Goal: Information Seeking & Learning: Learn about a topic

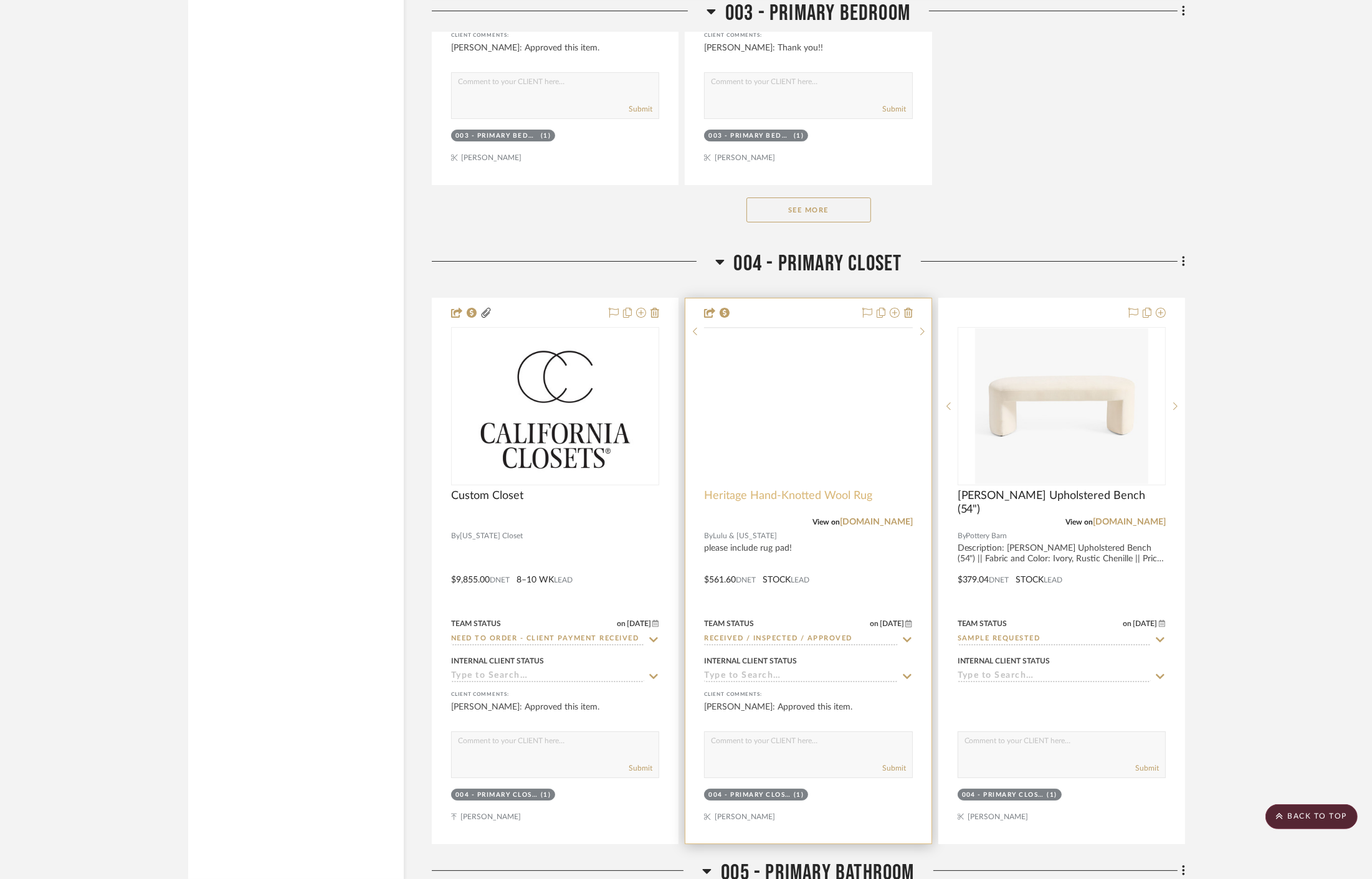
scroll to position [6314, 0]
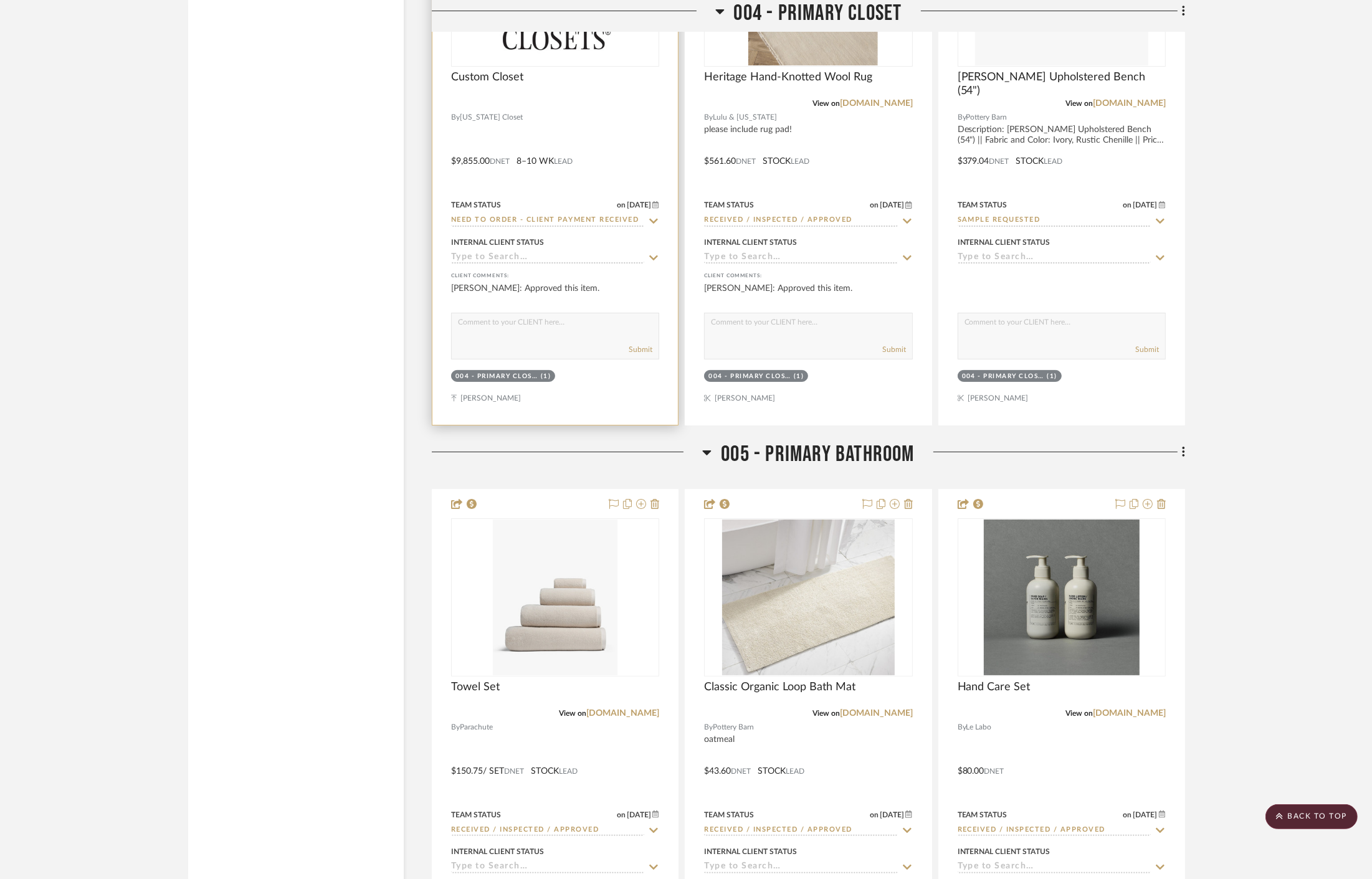
click at [587, 170] on div at bounding box center [555, 152] width 245 height 545
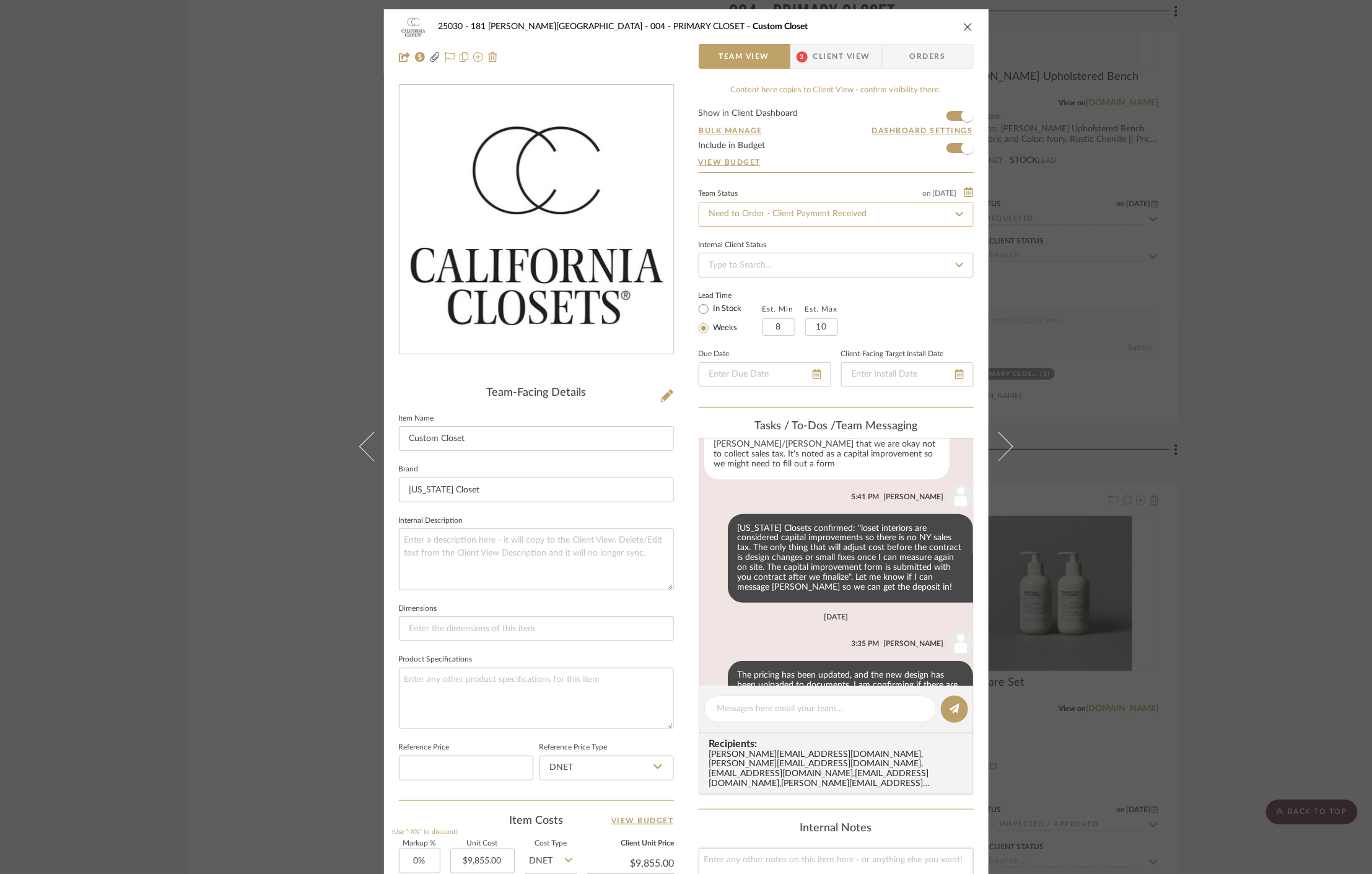
scroll to position [413, 0]
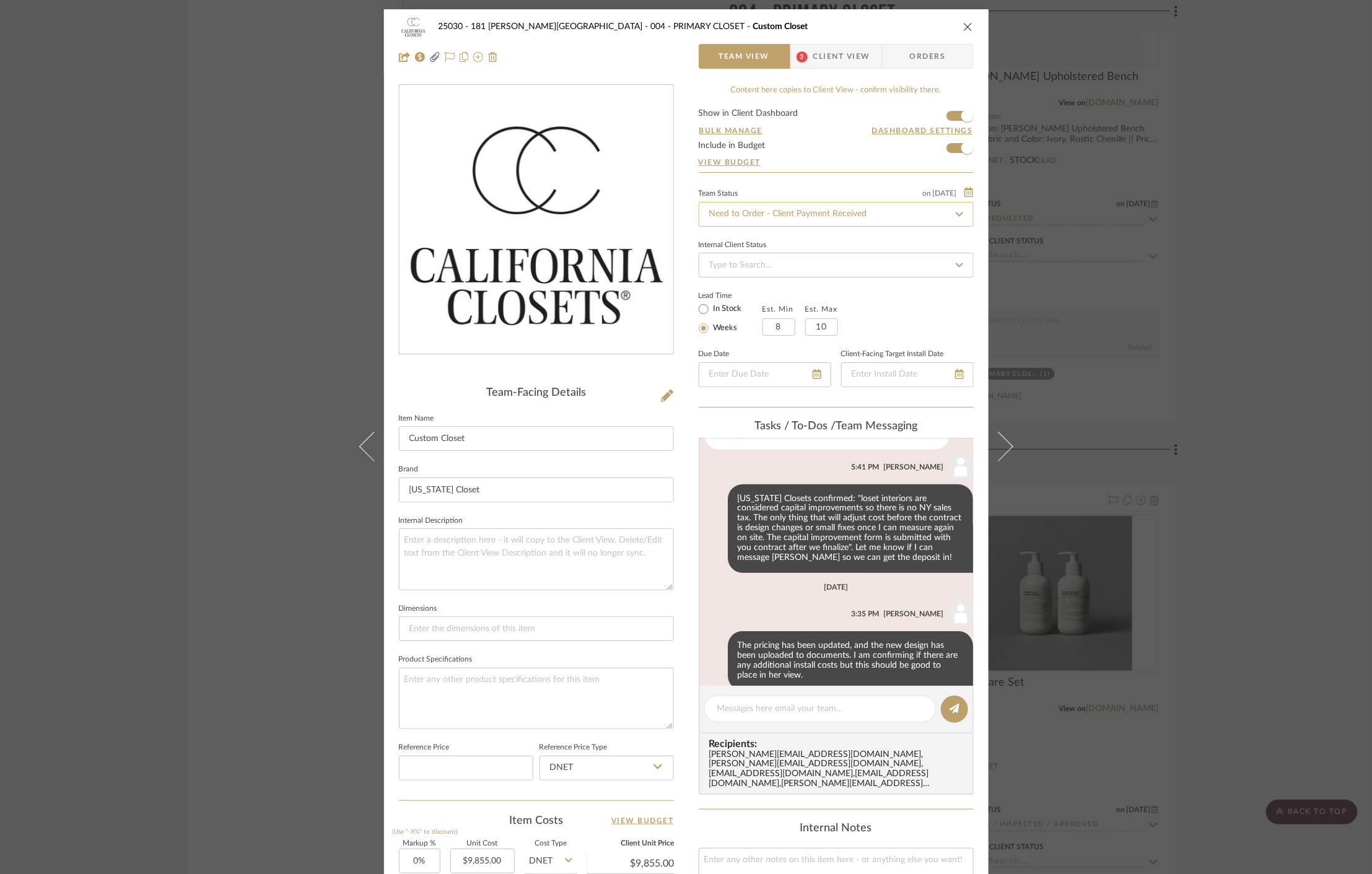
click at [840, 208] on input "Need to Order - Client Payment Received" at bounding box center [836, 214] width 275 height 25
click at [843, 251] on div "Order in Progress / Deposit Paid / Balance due" at bounding box center [832, 247] width 274 height 32
type input "Order in Progress / Deposit Paid / Balance due"
click at [783, 709] on textarea at bounding box center [820, 709] width 206 height 13
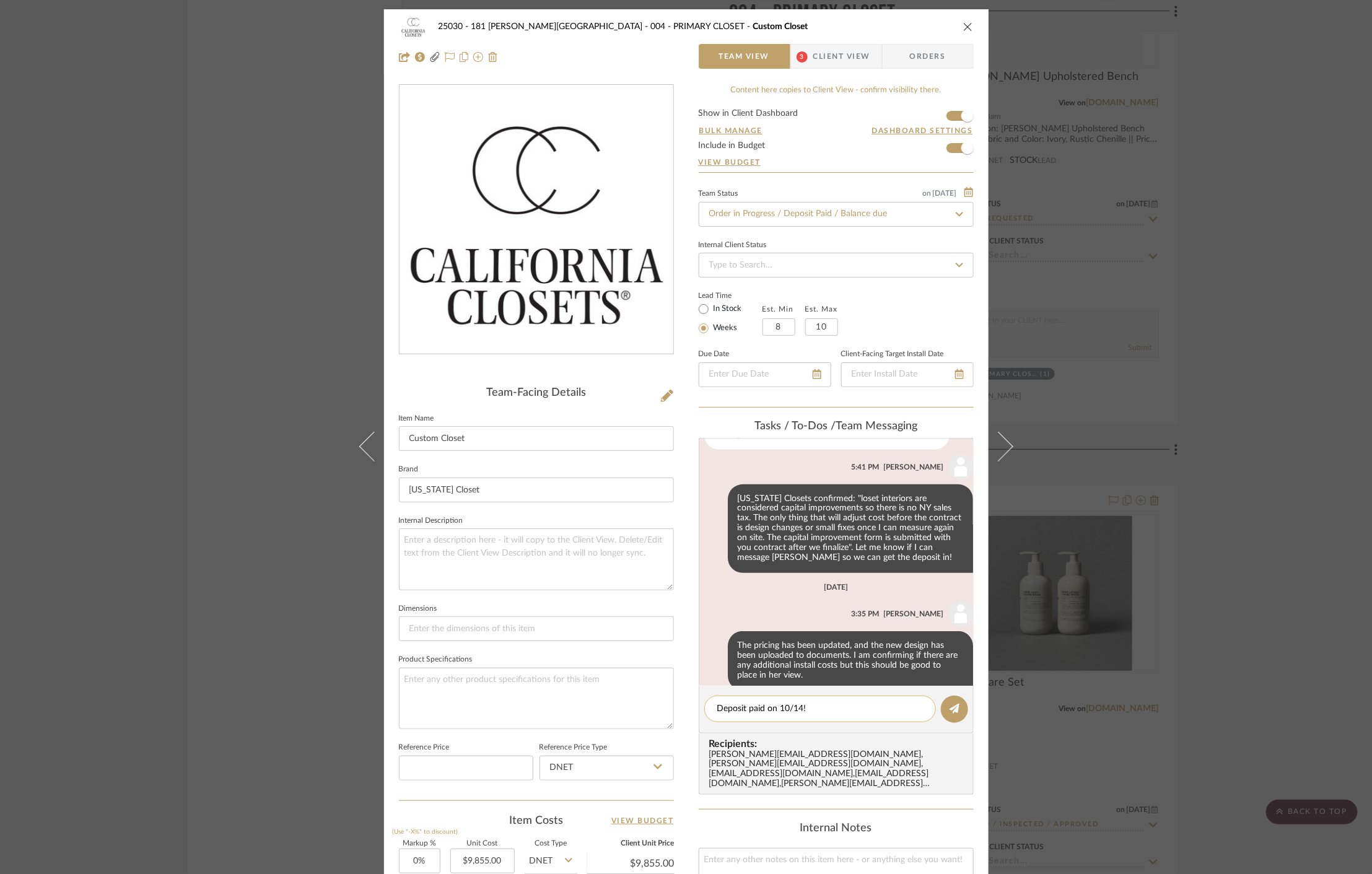
type textarea "Deposit paid on 10/14!"
click at [950, 710] on icon at bounding box center [955, 709] width 10 height 10
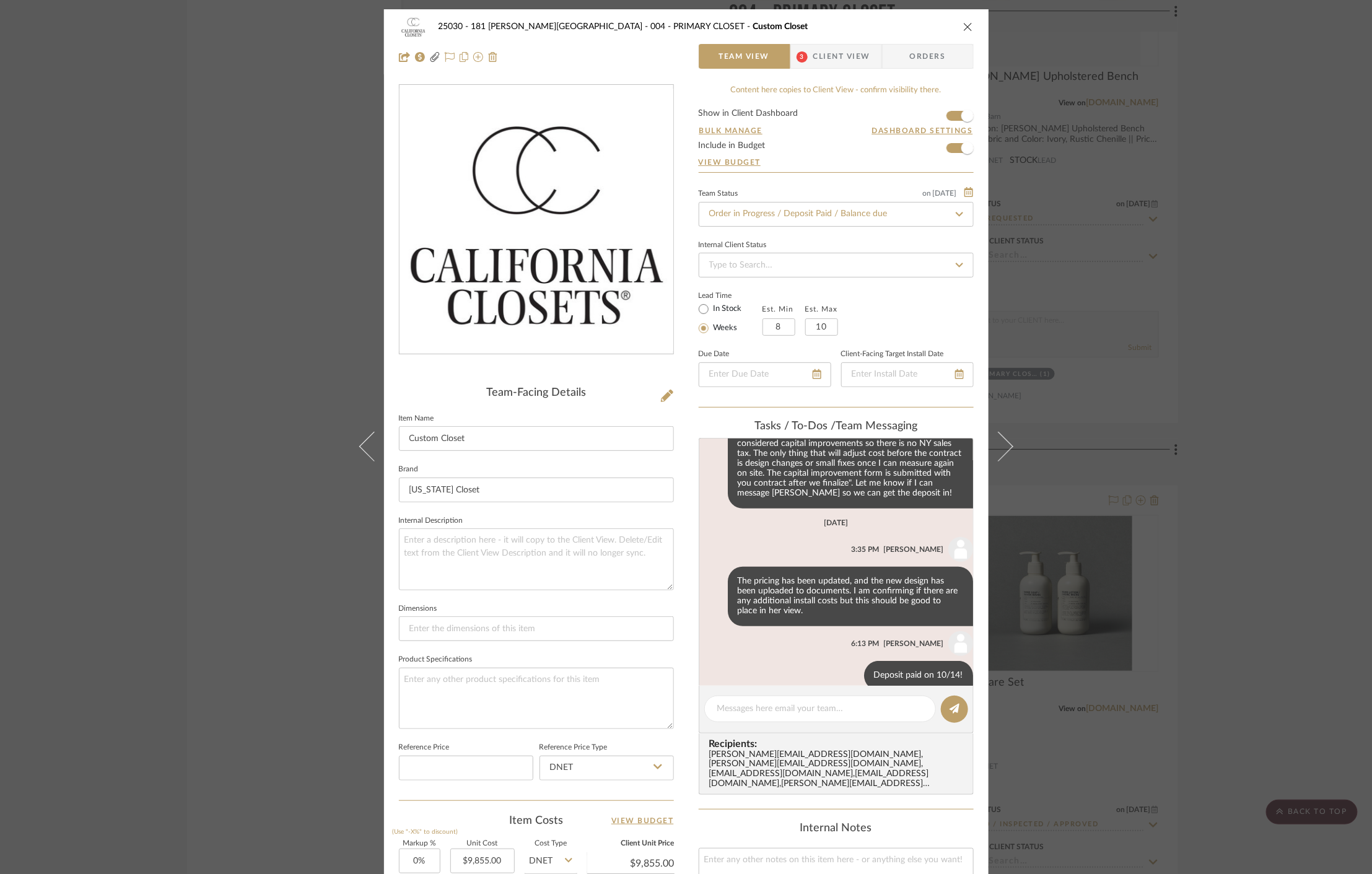
click at [820, 61] on span "Client View" at bounding box center [842, 56] width 57 height 25
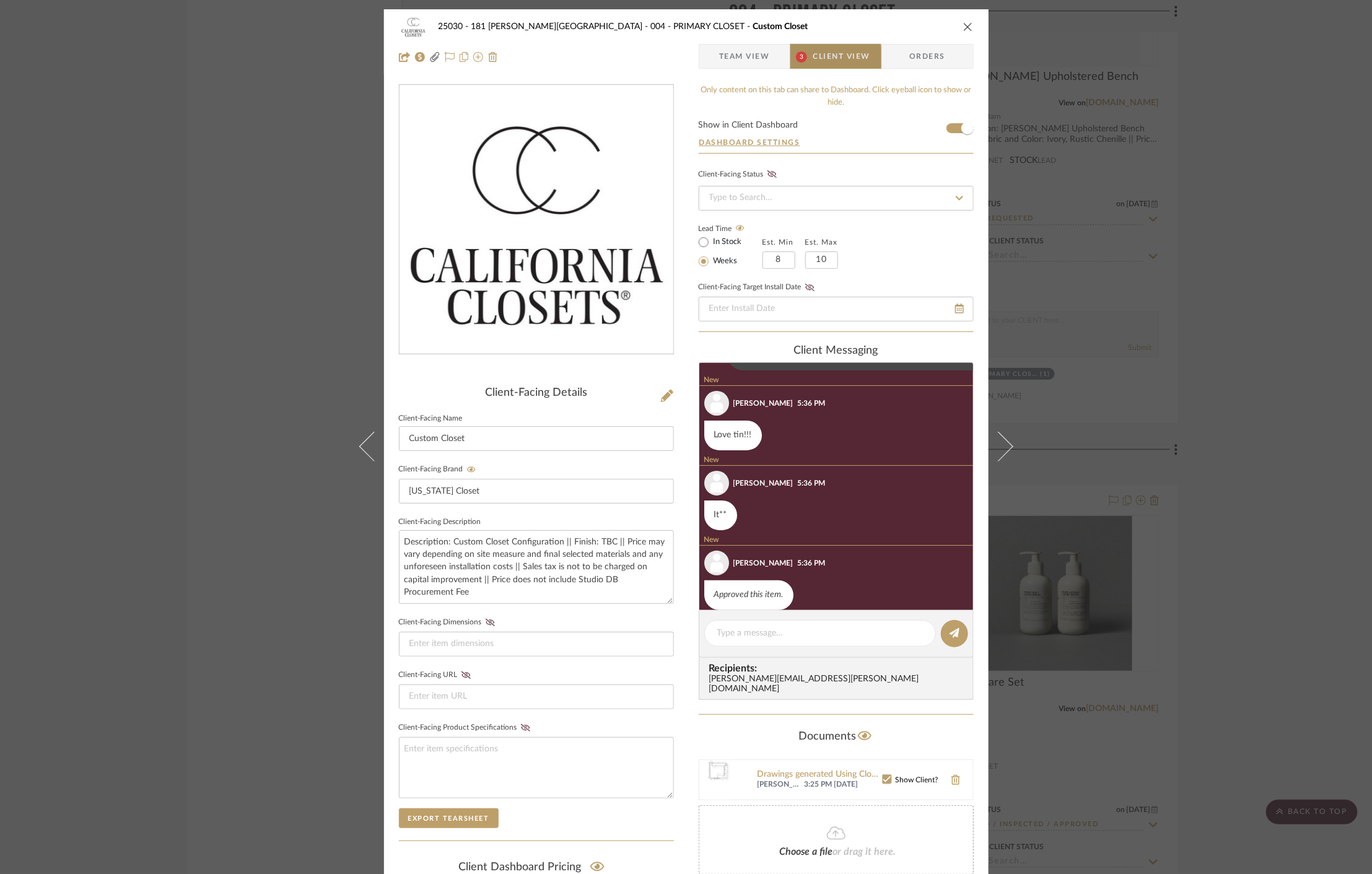
scroll to position [145, 0]
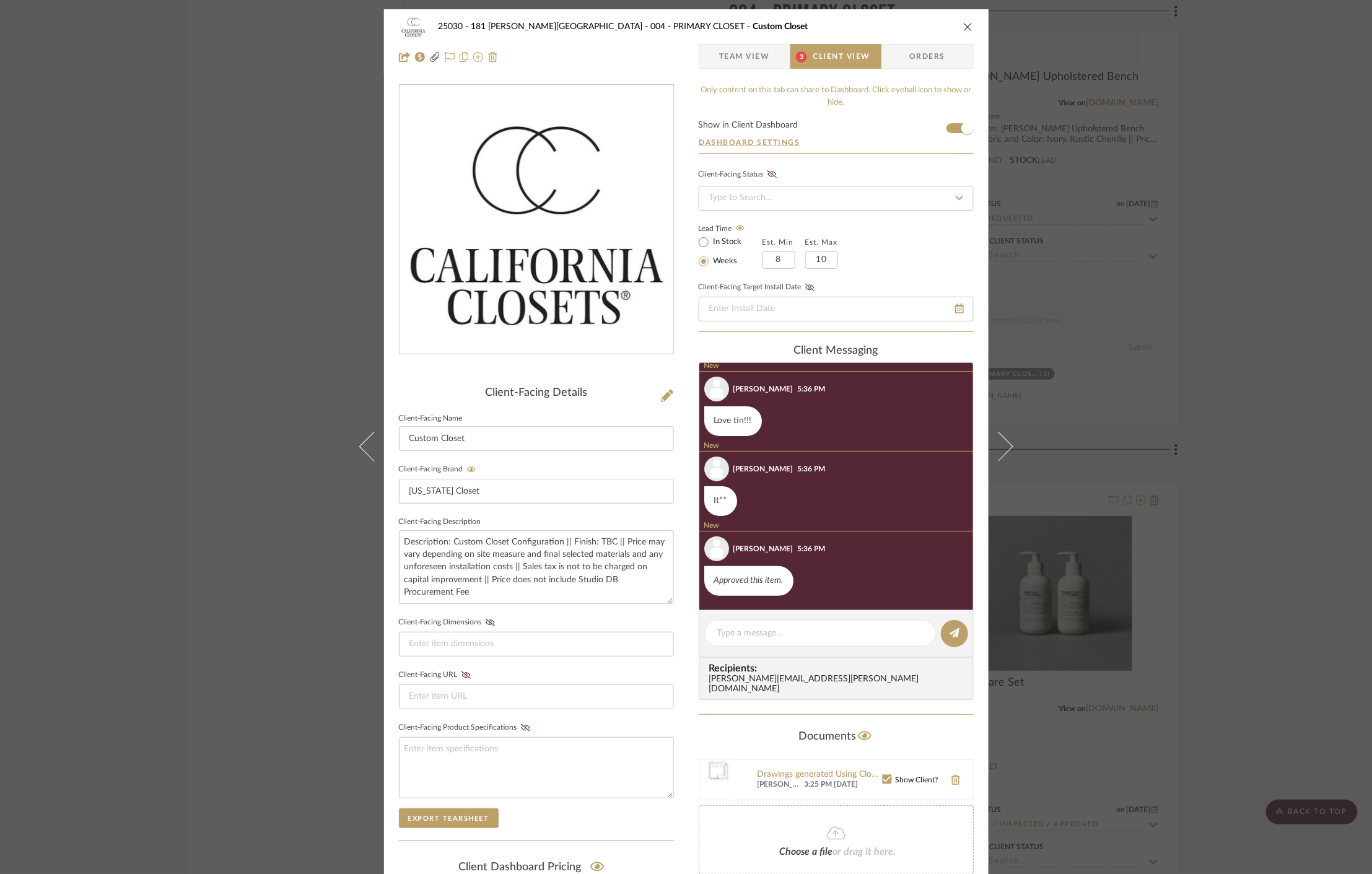
click at [729, 62] on span "Team View" at bounding box center [745, 56] width 51 height 25
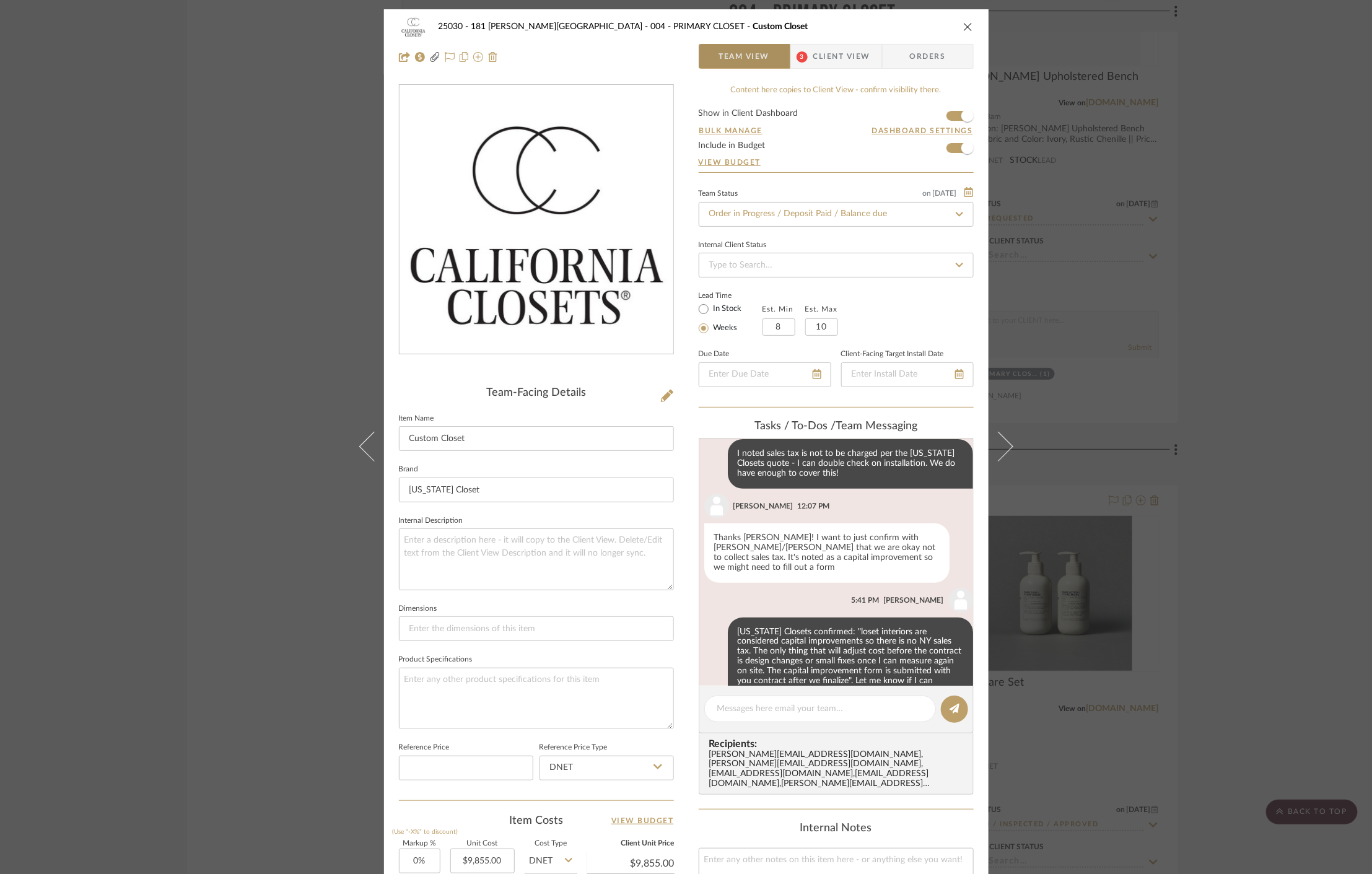
click at [187, 162] on div "25030 - 181 MacDougal - Baribeau 004 - PRIMARY CLOSET Custom Closet Team View 3…" at bounding box center [686, 437] width 1372 height 874
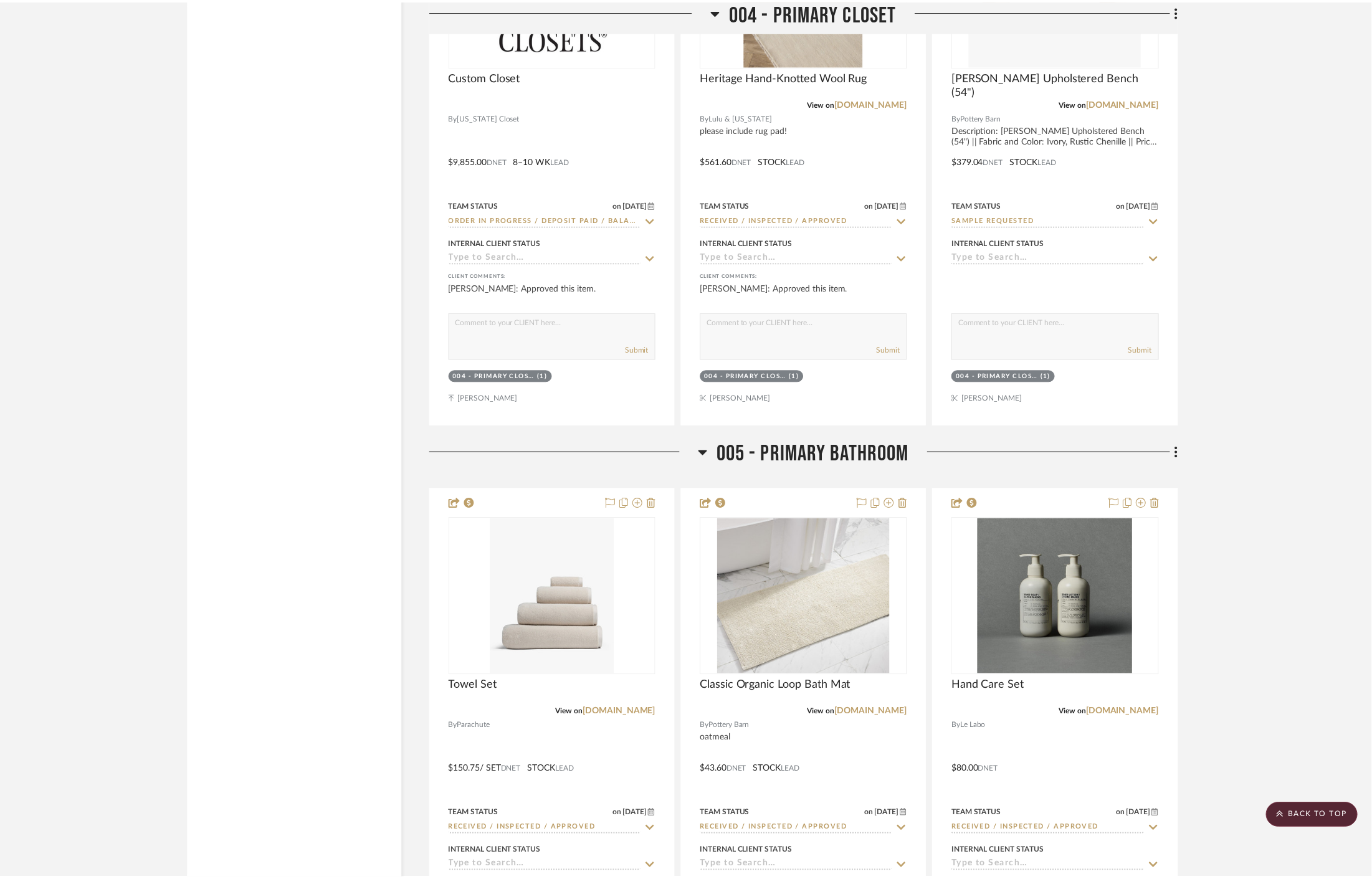
scroll to position [6314, 0]
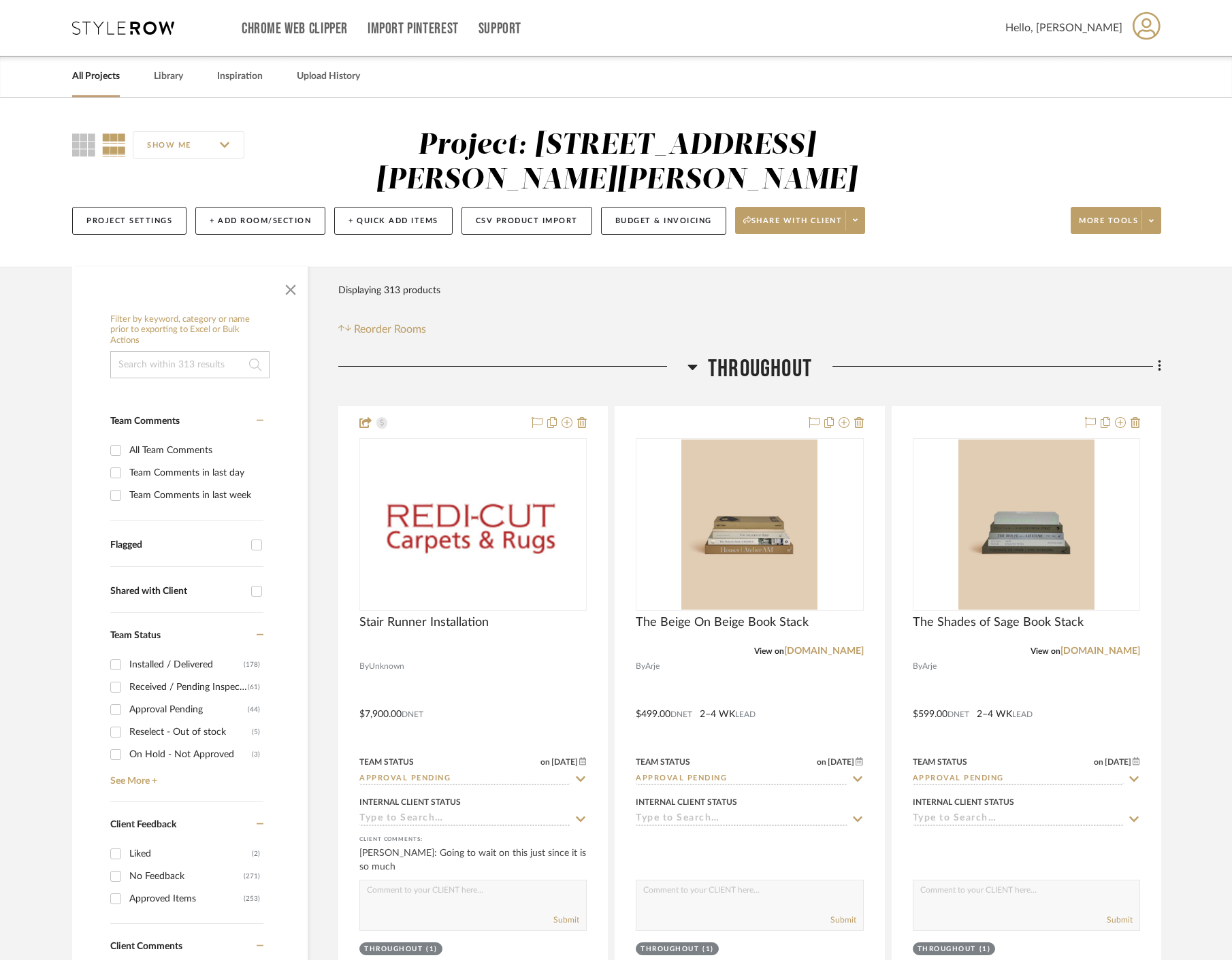
click at [148, 22] on icon at bounding box center [123, 28] width 102 height 13
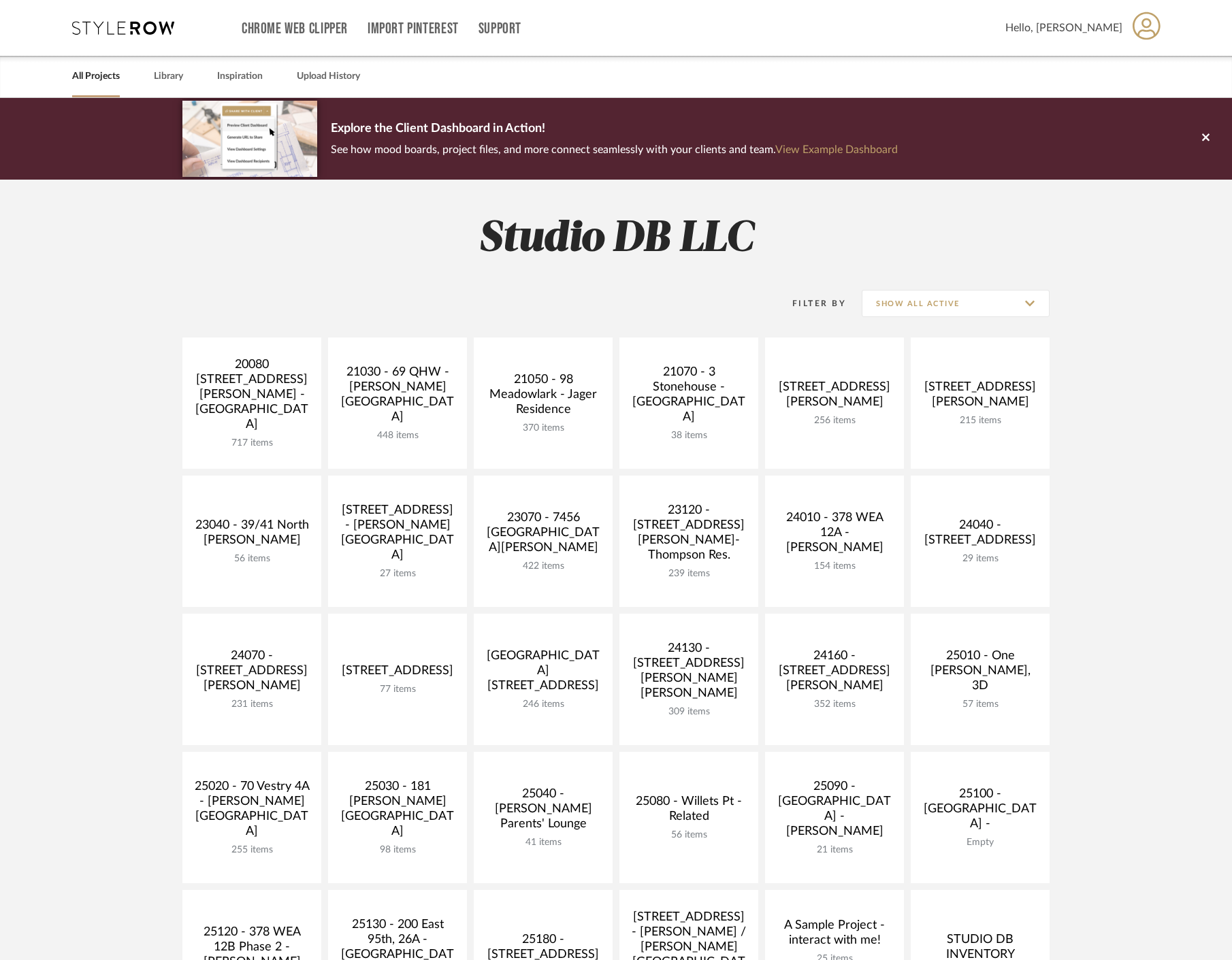
click at [1143, 26] on icon at bounding box center [1146, 26] width 28 height 28
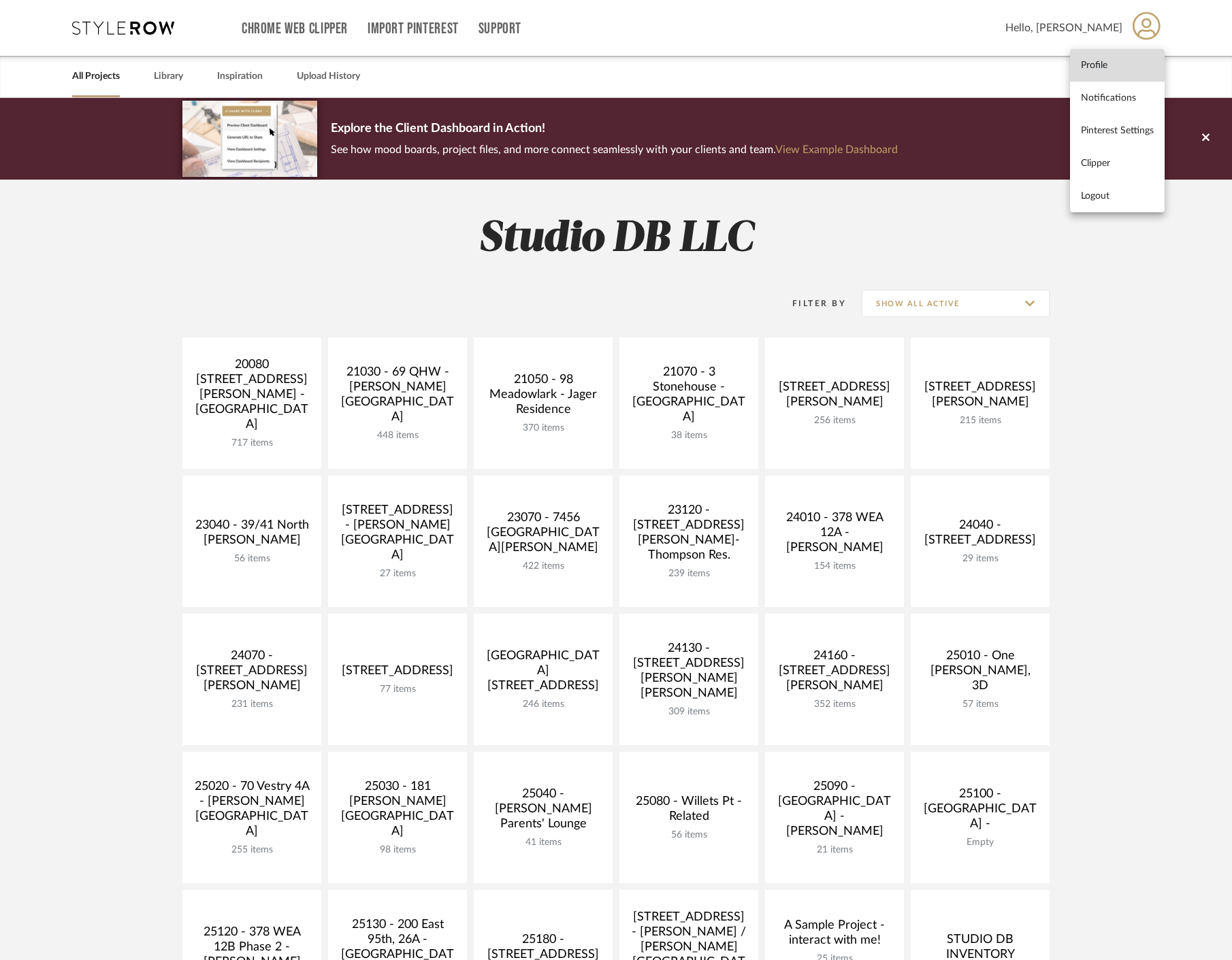
click at [1117, 72] on link "Profile" at bounding box center [1118, 65] width 95 height 32
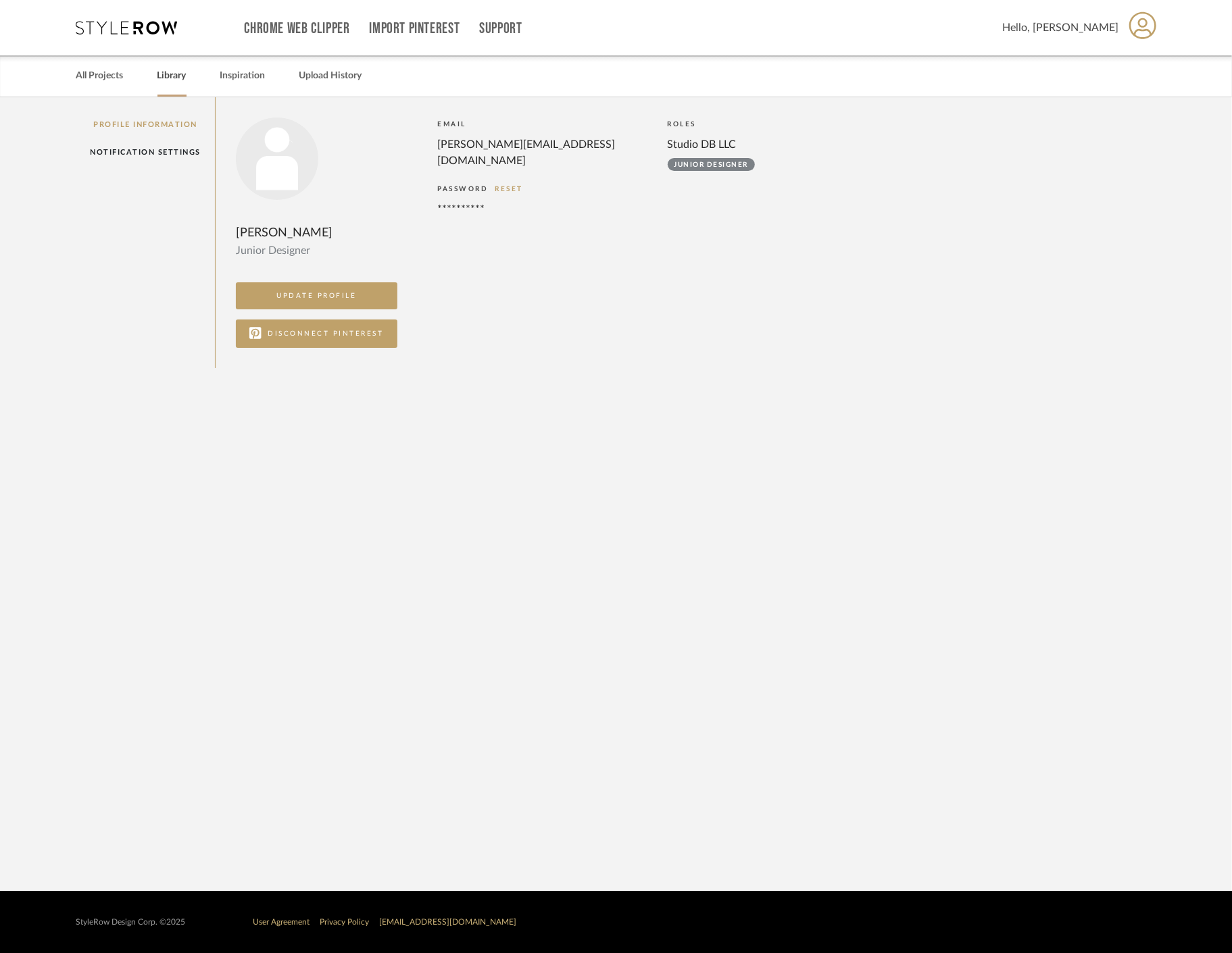
click at [163, 79] on link "Library" at bounding box center [172, 76] width 29 height 18
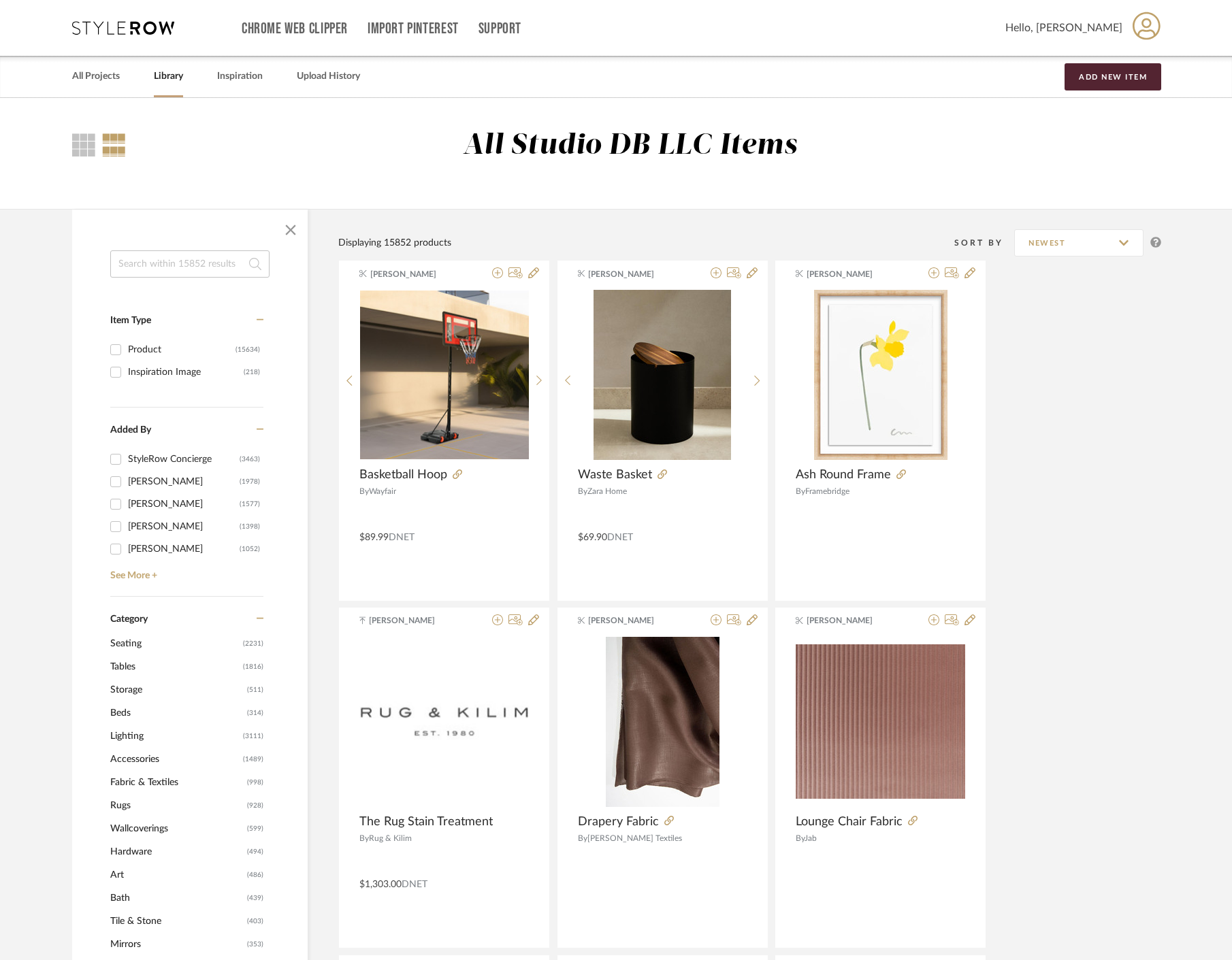
click at [191, 265] on input at bounding box center [190, 264] width 160 height 27
type input "sofa"
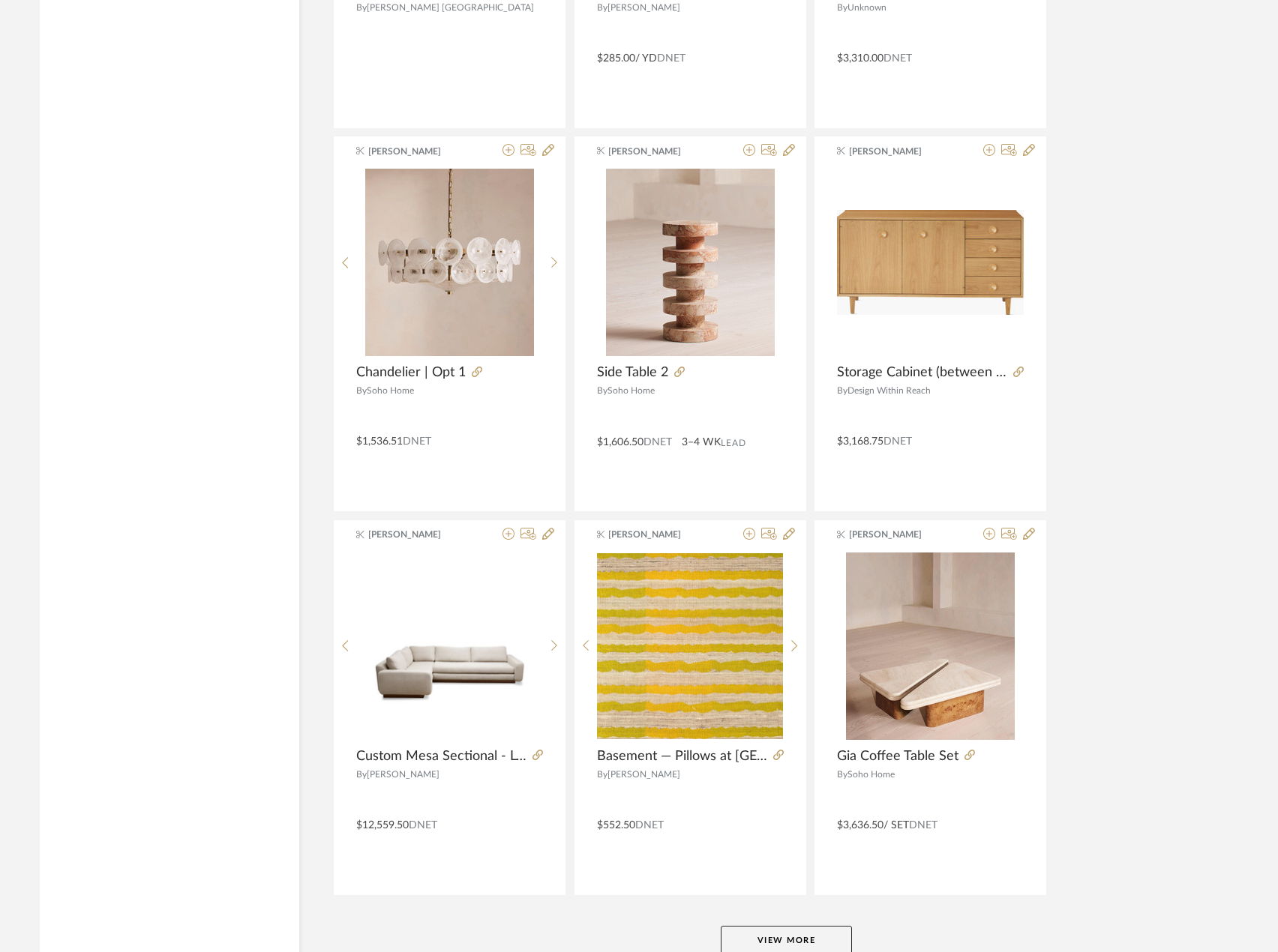
scroll to position [4132, 0]
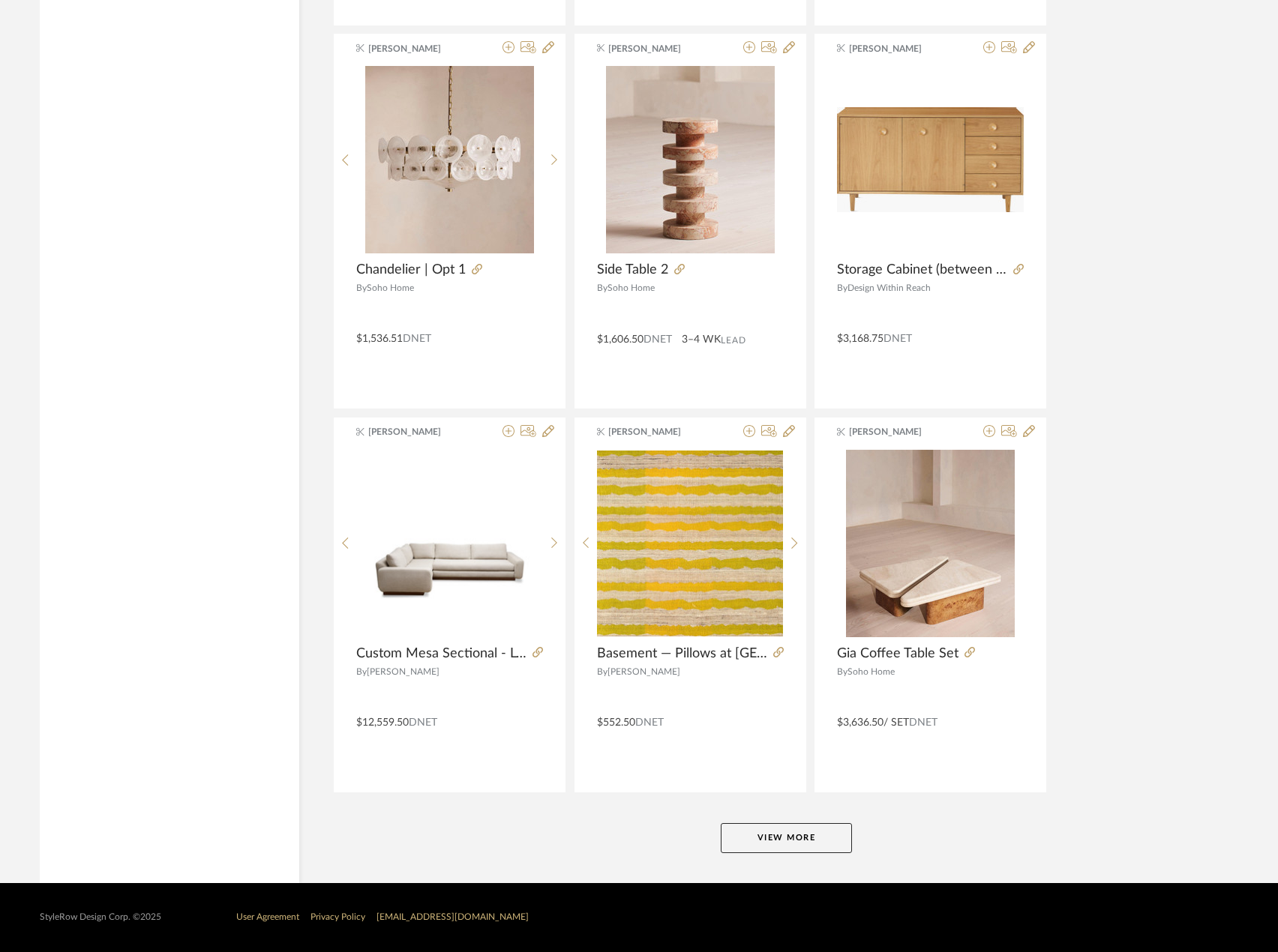
click at [828, 848] on button "View More" at bounding box center [786, 838] width 131 height 30
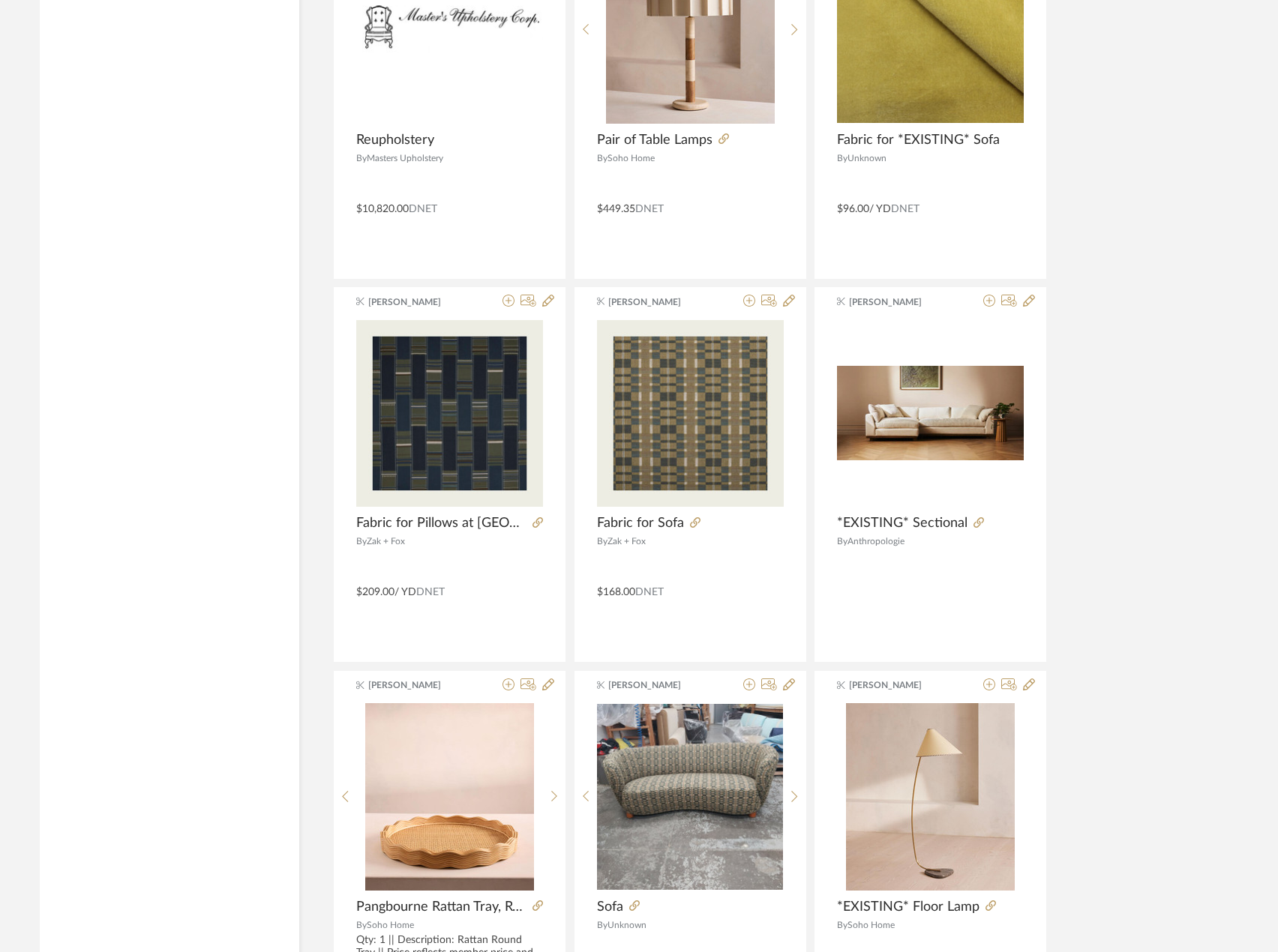
scroll to position [8734, 0]
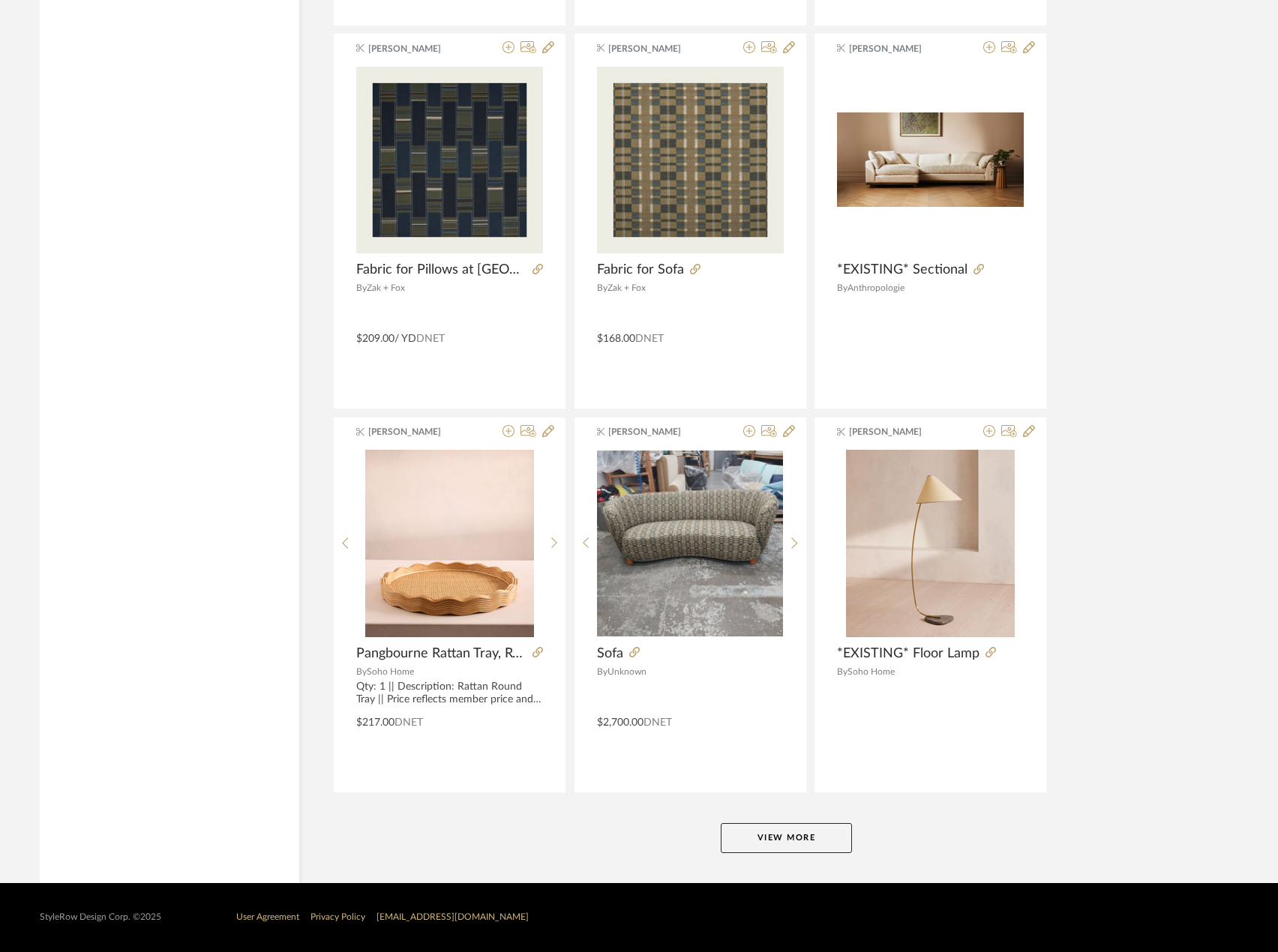
click at [743, 825] on button "View More" at bounding box center [786, 838] width 131 height 30
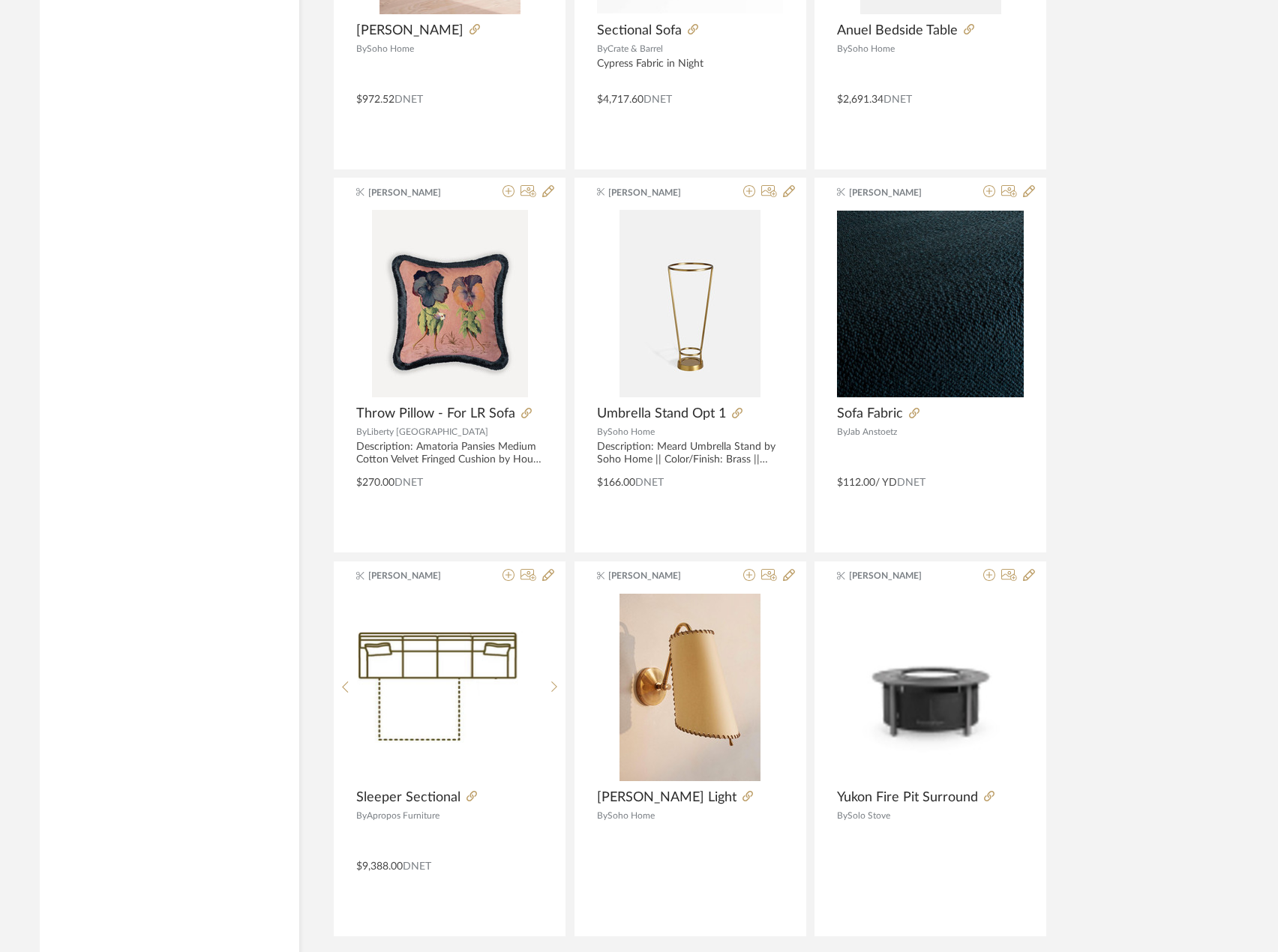
scroll to position [13336, 0]
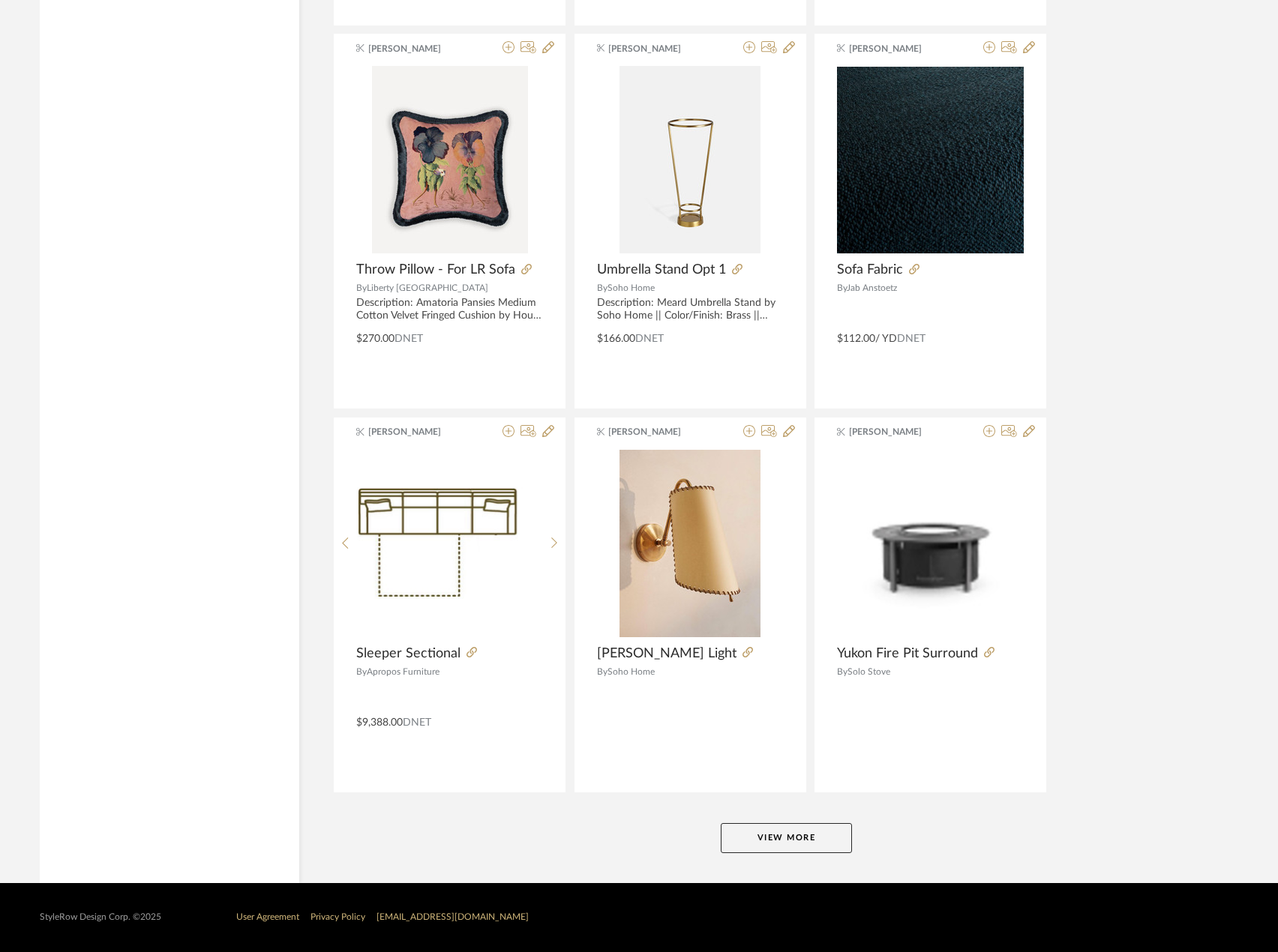
click at [763, 823] on button "View More" at bounding box center [786, 838] width 131 height 30
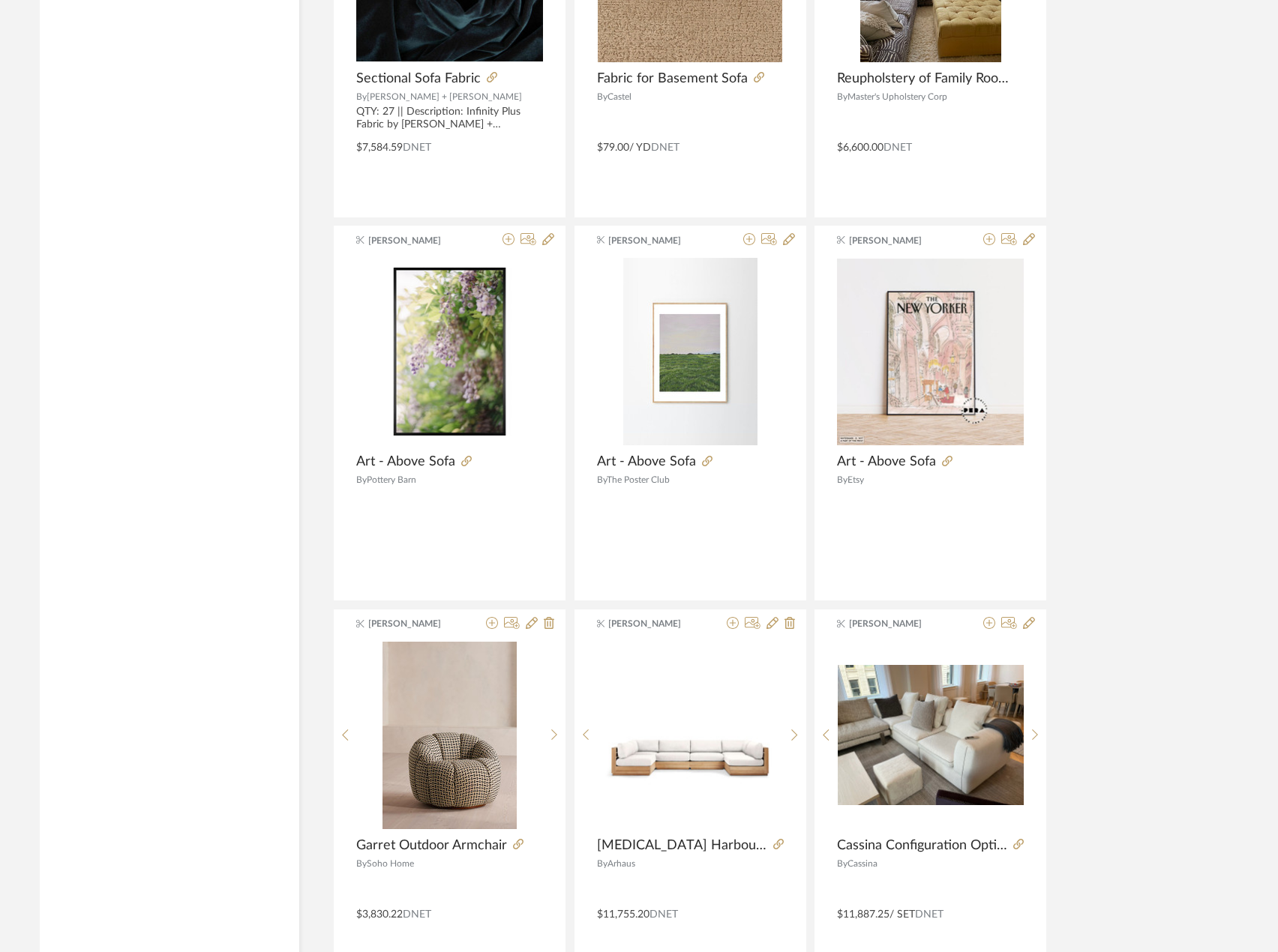
scroll to position [17938, 0]
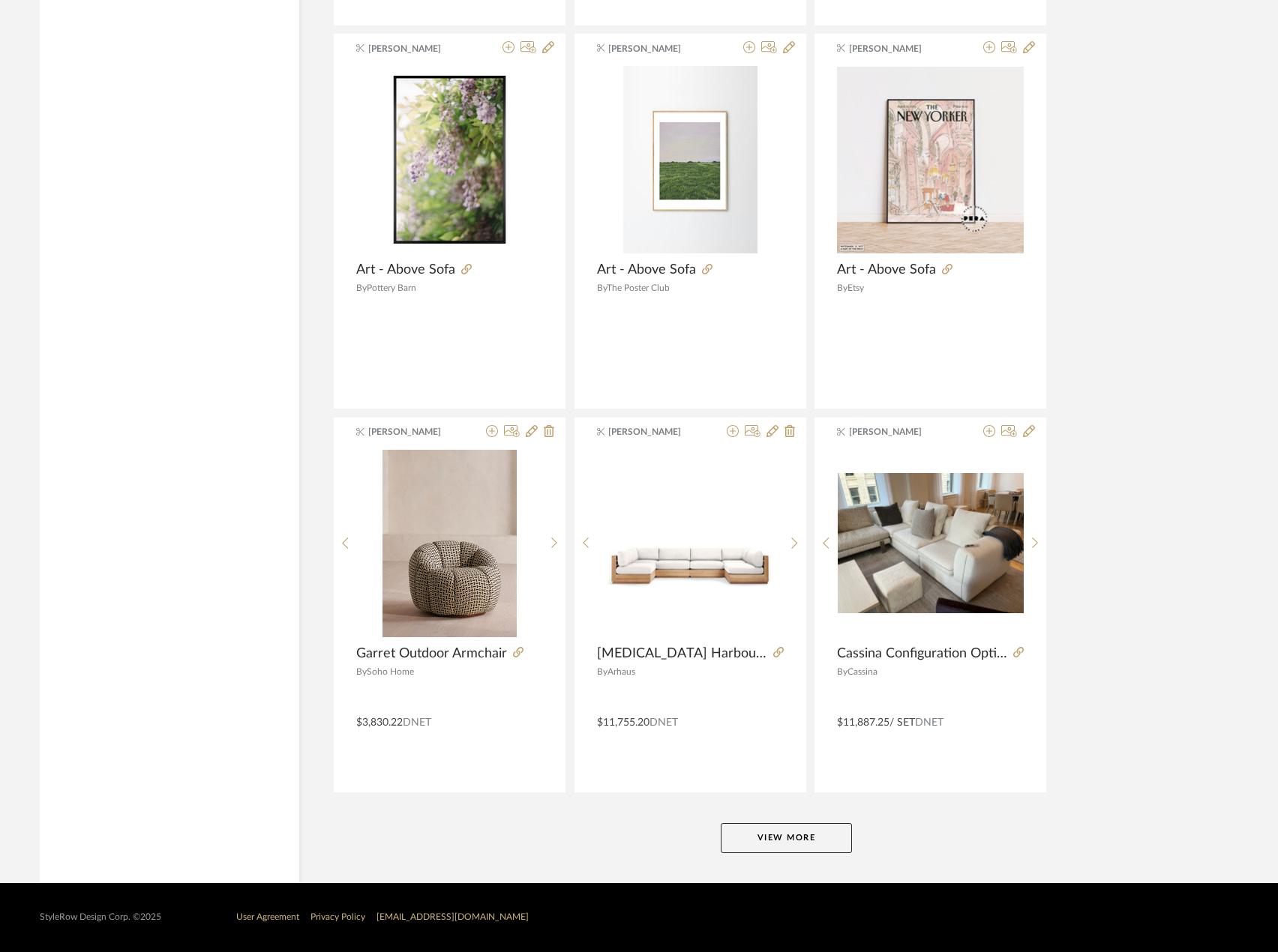
click at [837, 831] on button "View More" at bounding box center [786, 838] width 131 height 30
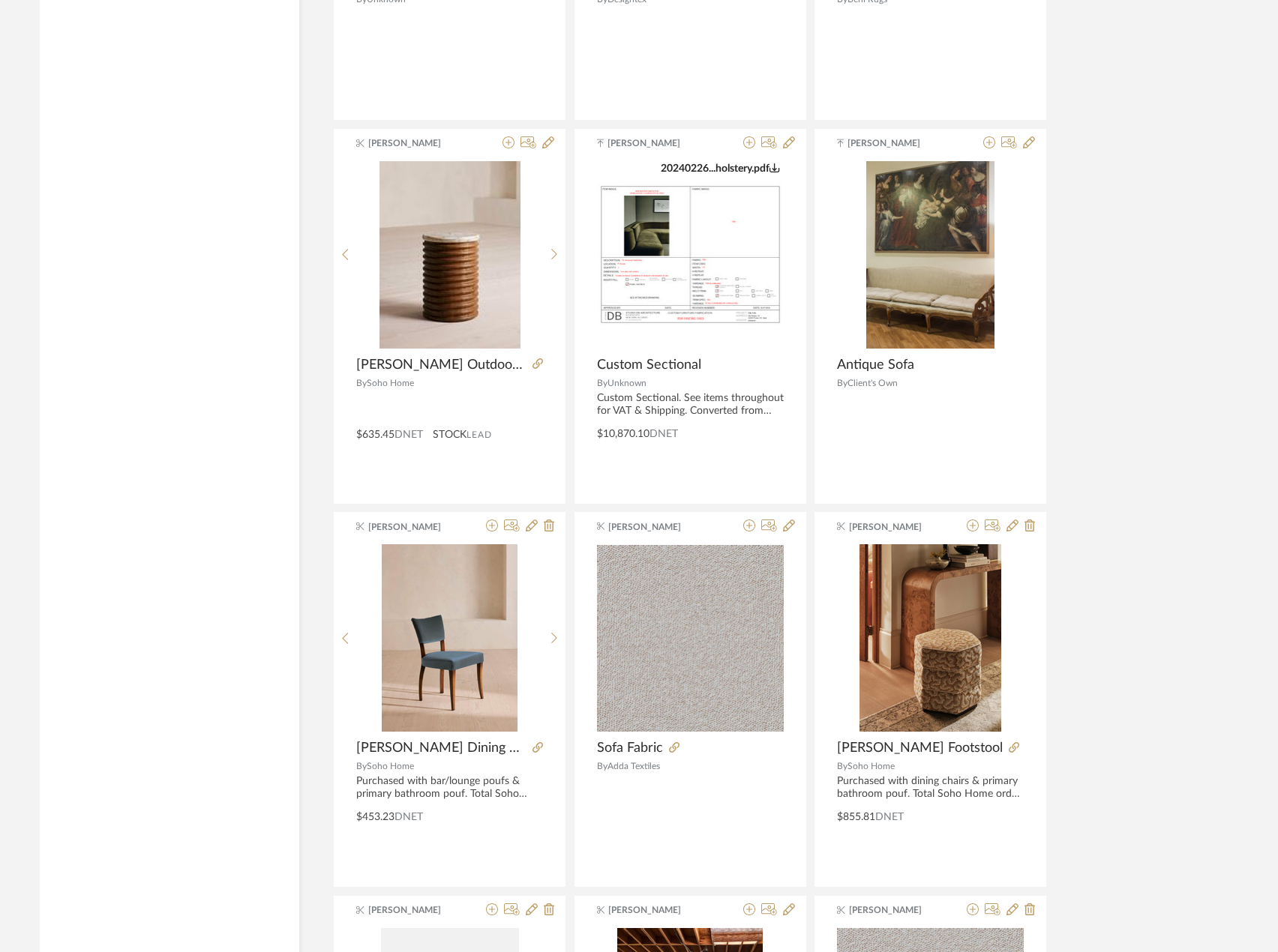
scroll to position [22540, 0]
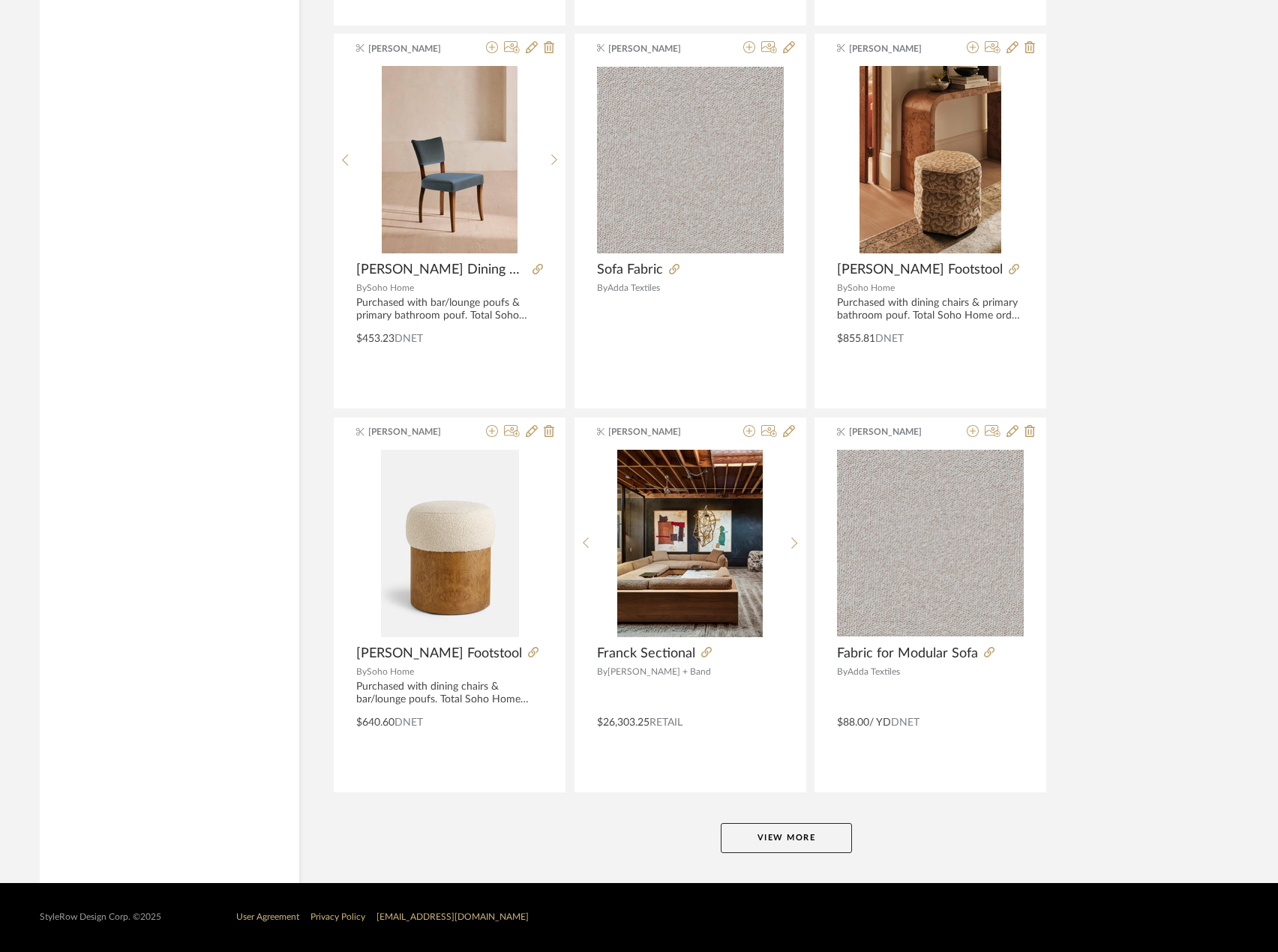
click at [784, 841] on button "View More" at bounding box center [786, 838] width 131 height 30
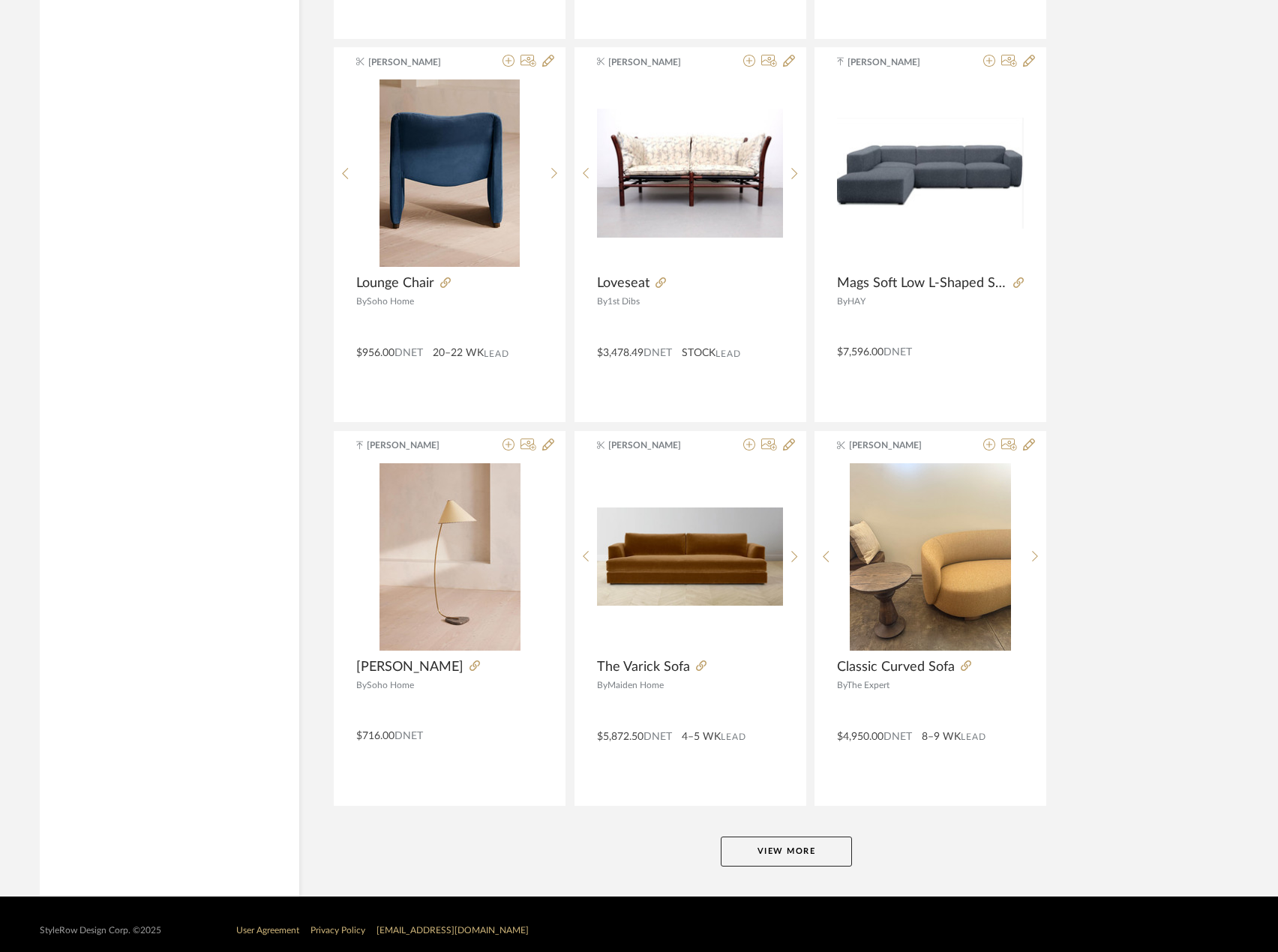
scroll to position [27143, 0]
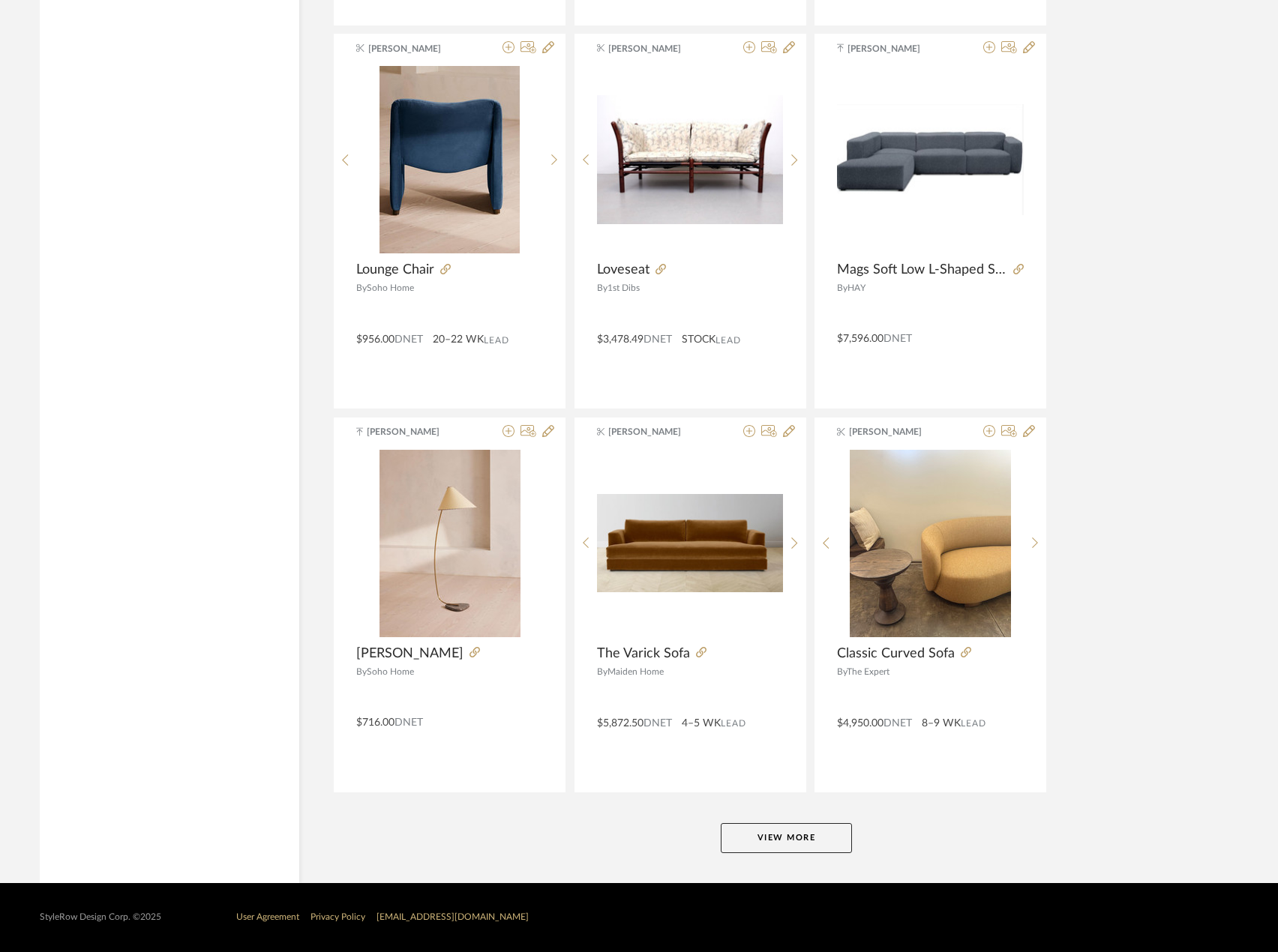
click at [772, 839] on button "View More" at bounding box center [786, 838] width 131 height 30
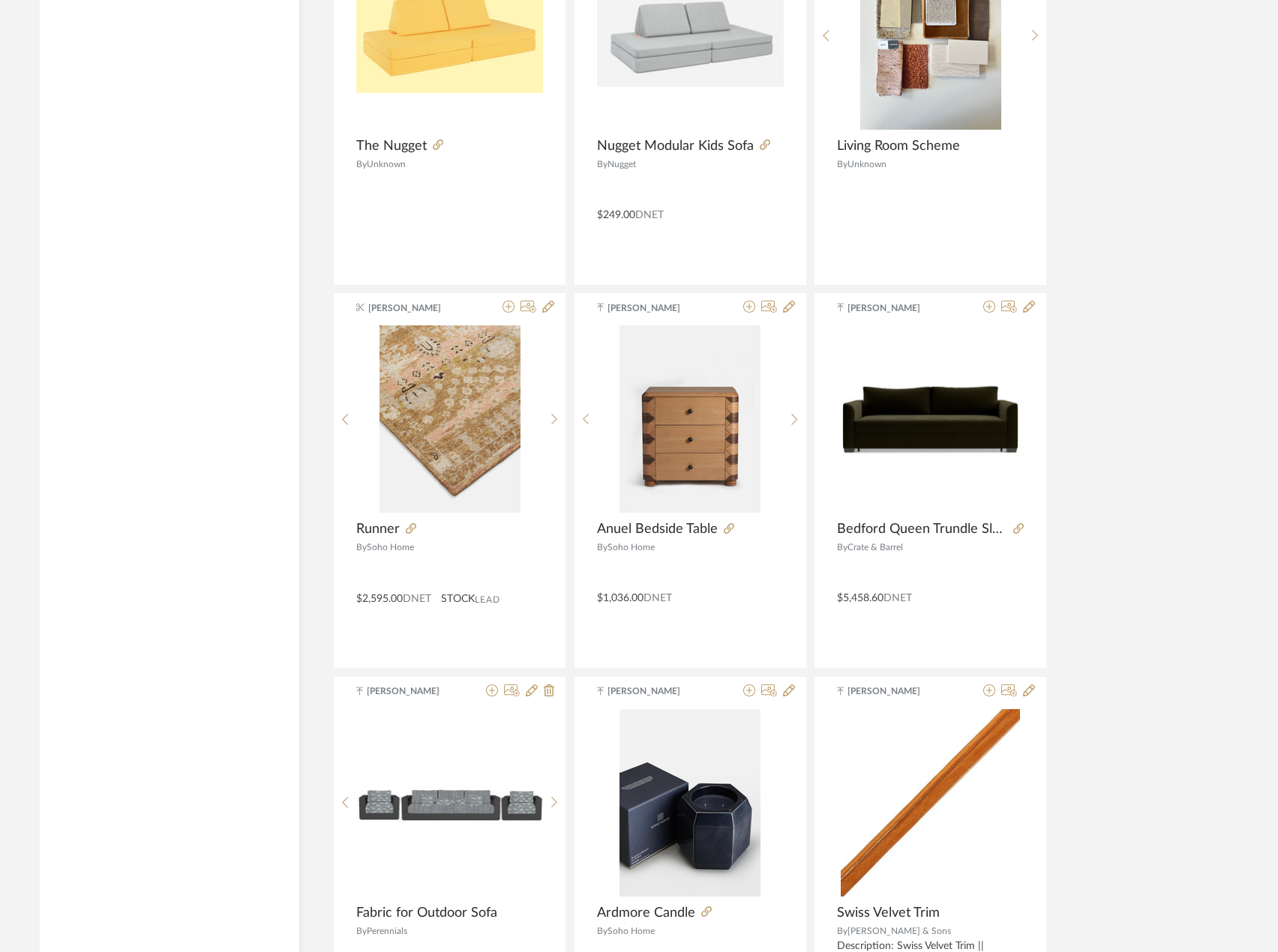
scroll to position [29017, 0]
